Goal: Task Accomplishment & Management: Manage account settings

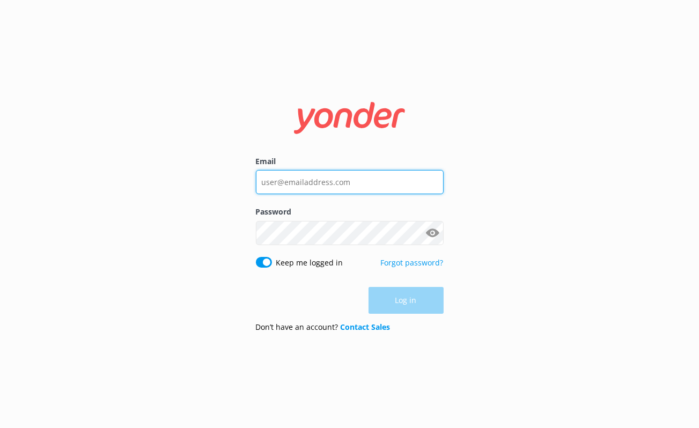
type input "[EMAIL_ADDRESS][DOMAIN_NAME]"
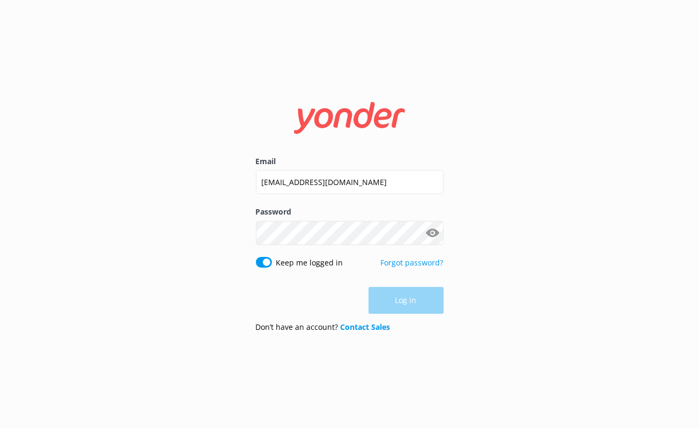
click at [400, 299] on div "Log in" at bounding box center [350, 300] width 188 height 27
click at [404, 297] on button "Log in" at bounding box center [406, 301] width 75 height 27
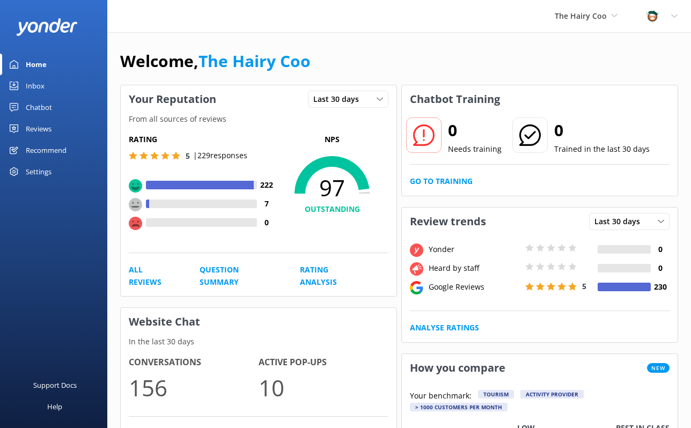
click at [37, 87] on div "Inbox" at bounding box center [35, 85] width 19 height 21
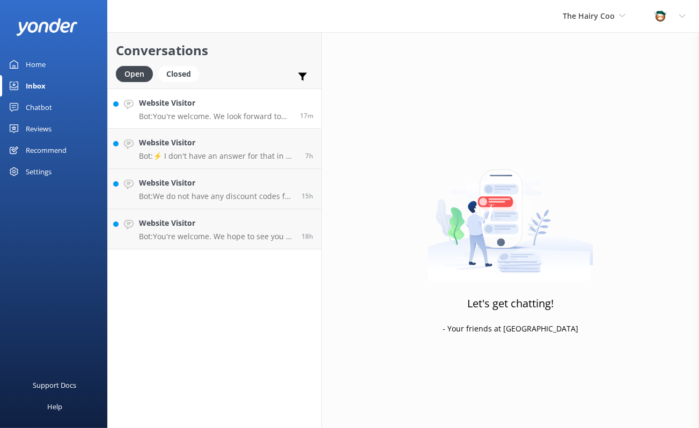
click at [184, 120] on p "Bot: You're welcome. We look forward to helping you plan your private tour!" at bounding box center [215, 117] width 153 height 10
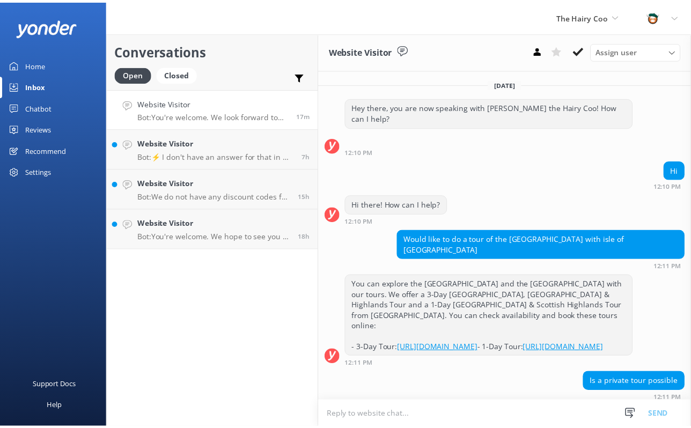
scroll to position [140, 0]
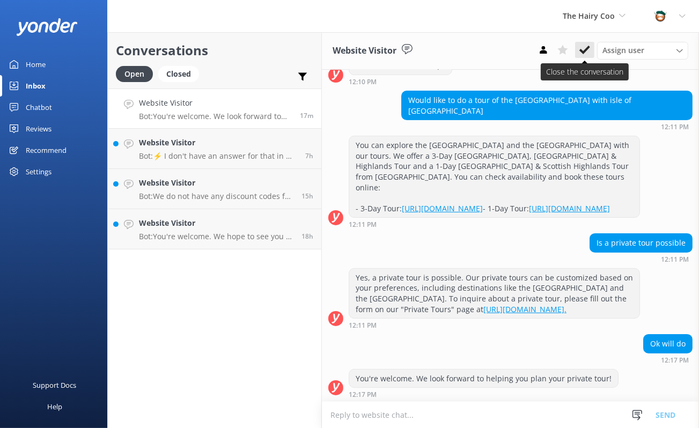
click at [581, 47] on icon at bounding box center [585, 50] width 11 height 11
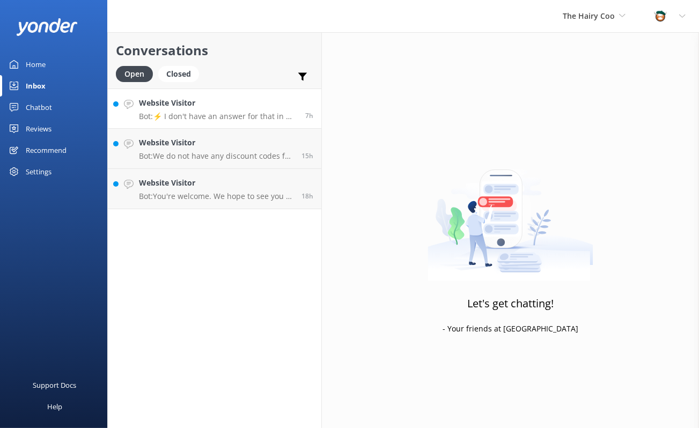
click at [198, 119] on p "Bot: ⚡ I don't have an answer for that in my knowledge base. Please try and rep…" at bounding box center [218, 117] width 158 height 10
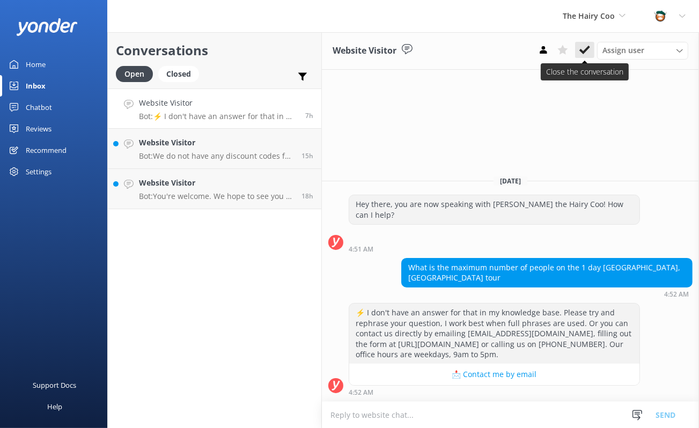
click at [584, 51] on use at bounding box center [585, 50] width 11 height 9
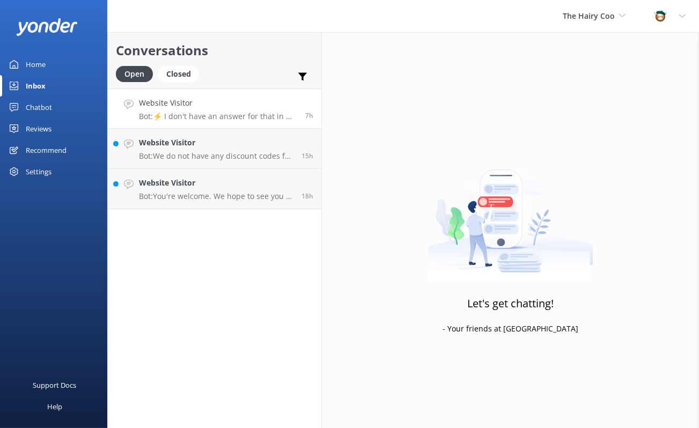
click at [189, 121] on link "Website Visitor Bot: ⚡ I don't have an answer for that in my knowledge base. Pl…" at bounding box center [215, 109] width 214 height 40
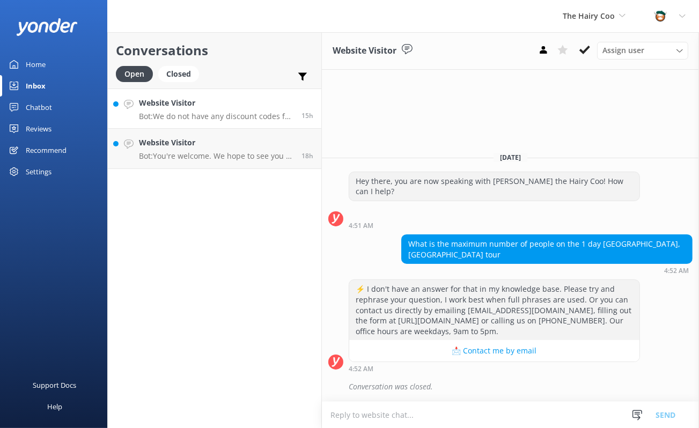
click at [204, 115] on p "Bot: We do not have any discount codes for our multi-day tours. However, you ca…" at bounding box center [216, 117] width 155 height 10
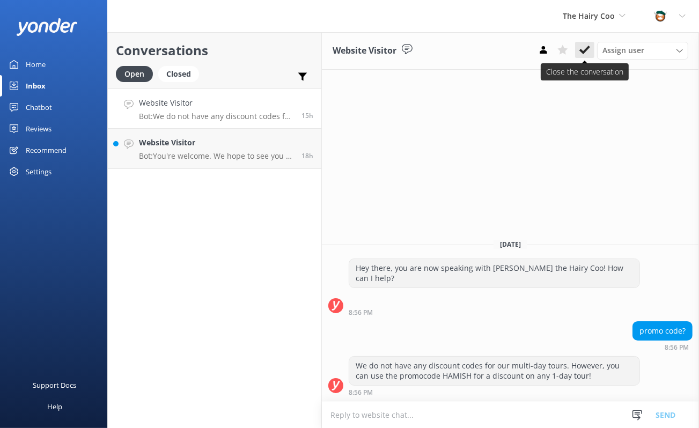
click at [587, 49] on use at bounding box center [585, 50] width 11 height 9
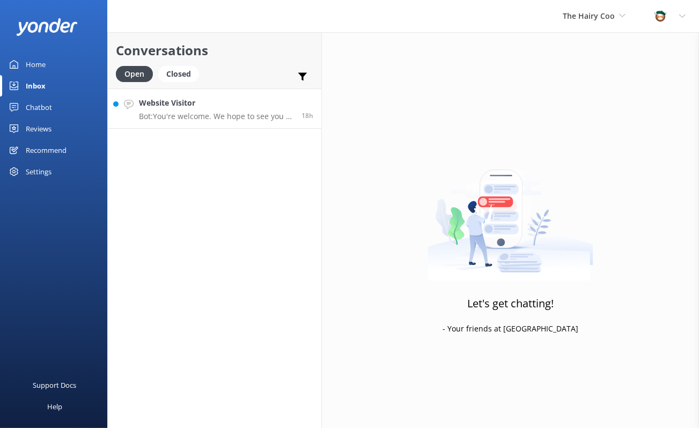
click at [206, 105] on h4 "Website Visitor" at bounding box center [216, 103] width 155 height 12
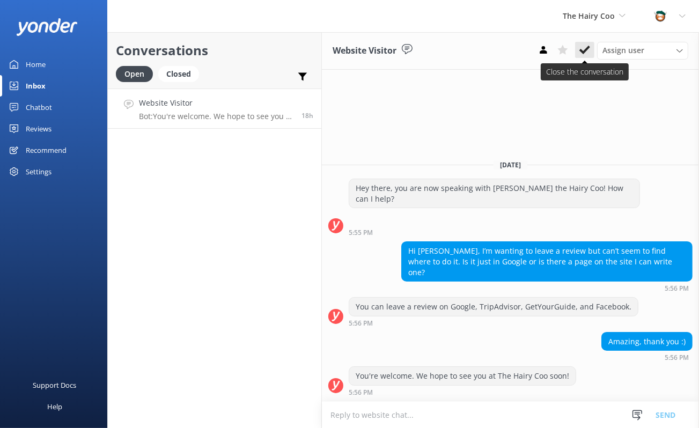
click at [581, 50] on use at bounding box center [585, 50] width 11 height 9
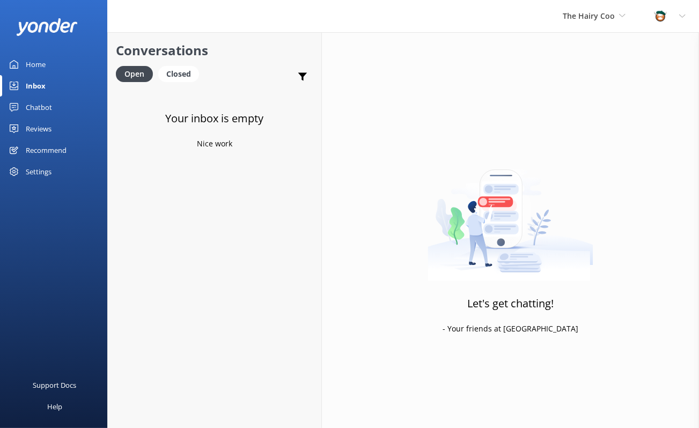
click at [35, 62] on div "Home" at bounding box center [36, 64] width 20 height 21
